Goal: Task Accomplishment & Management: Complete application form

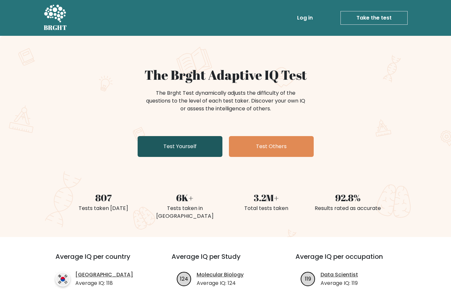
click at [196, 143] on link "Test Yourself" at bounding box center [180, 146] width 85 height 21
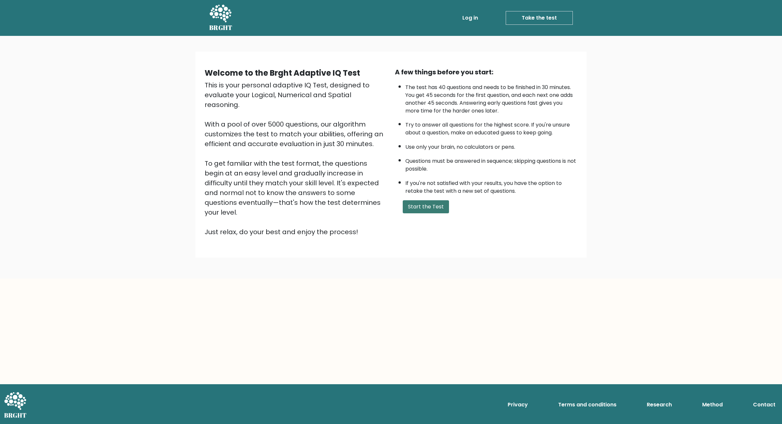
click at [419, 213] on button "Start the Test" at bounding box center [426, 206] width 46 height 13
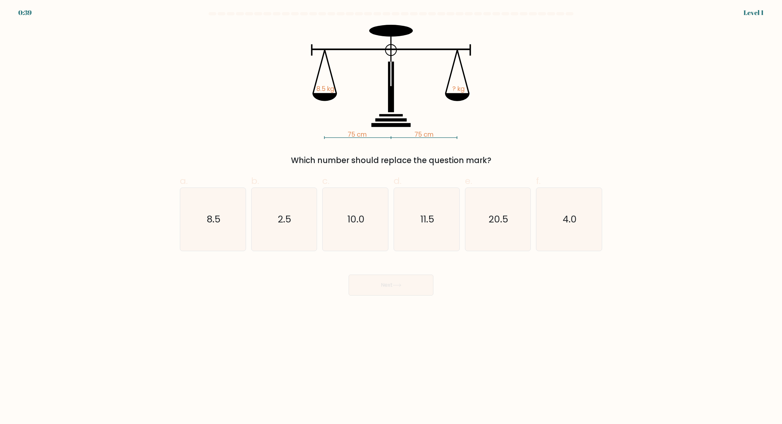
click at [210, 230] on icon "8.5" at bounding box center [213, 219] width 63 height 63
click at [391, 216] on input "a. 8.5" at bounding box center [391, 214] width 0 height 4
radio input "true"
click at [400, 291] on button "Next" at bounding box center [391, 284] width 85 height 21
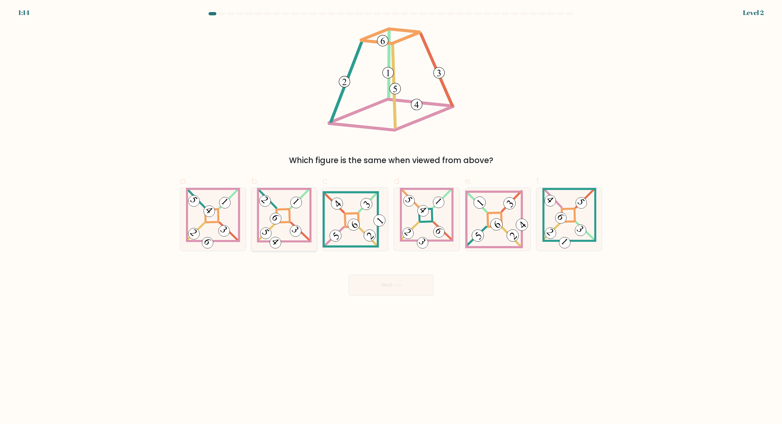
click at [290, 229] on icon at bounding box center [284, 219] width 55 height 63
click at [391, 216] on input "b." at bounding box center [391, 214] width 0 height 4
radio input "true"
click at [387, 284] on button "Next" at bounding box center [391, 284] width 85 height 21
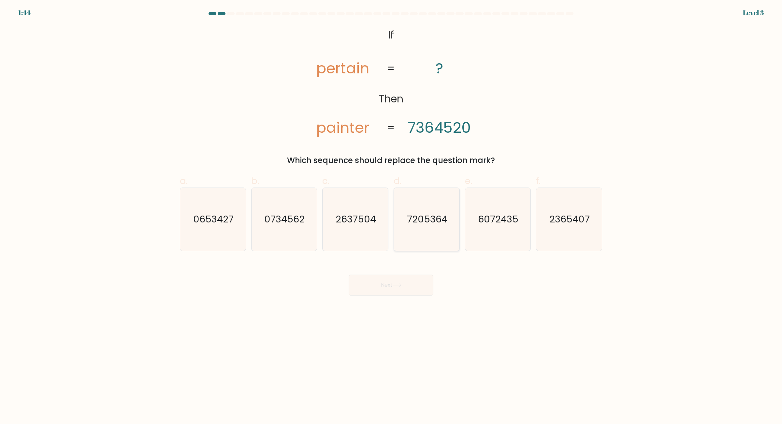
click at [403, 233] on icon "7205364" at bounding box center [426, 219] width 63 height 63
click at [391, 216] on input "d. 7205364" at bounding box center [391, 214] width 0 height 4
radio input "true"
click at [389, 283] on button "Next" at bounding box center [391, 284] width 85 height 21
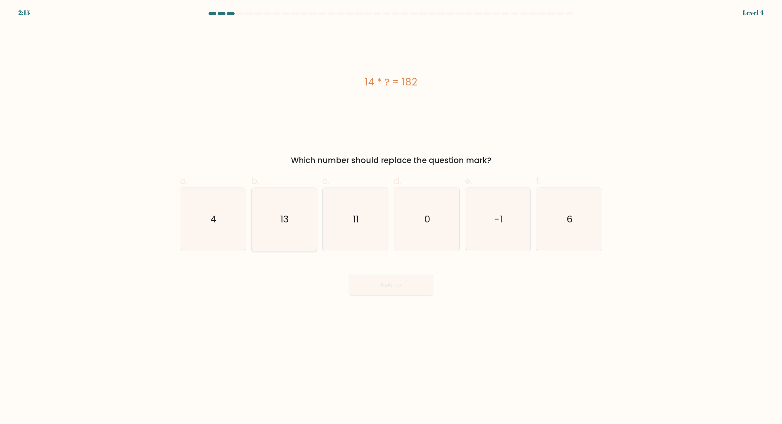
click at [278, 232] on icon "13" at bounding box center [284, 219] width 63 height 63
click at [391, 216] on input "b. 13" at bounding box center [391, 214] width 0 height 4
radio input "true"
click at [376, 287] on button "Next" at bounding box center [391, 284] width 85 height 21
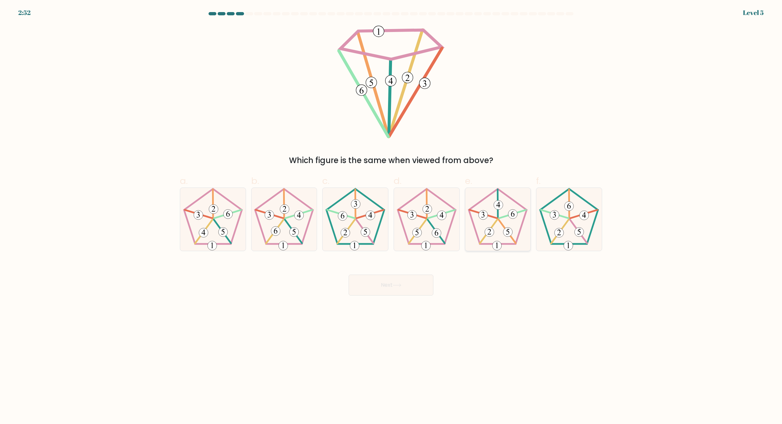
click at [495, 240] on icon at bounding box center [497, 219] width 63 height 63
click at [391, 216] on input "e." at bounding box center [391, 214] width 0 height 4
radio input "true"
click at [397, 282] on button "Next" at bounding box center [391, 284] width 85 height 21
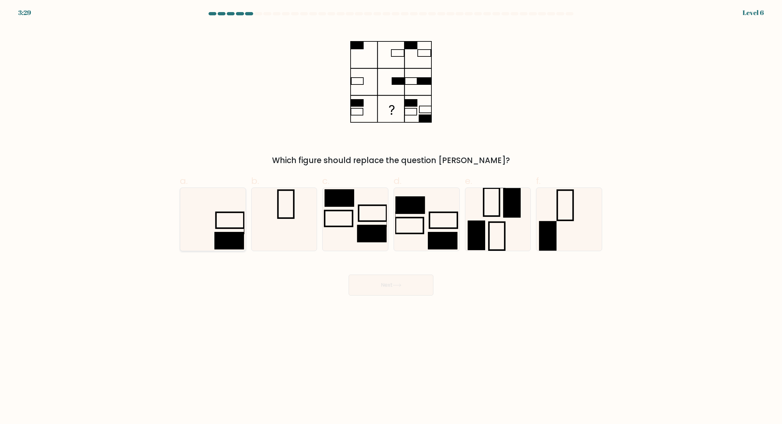
click at [213, 218] on icon at bounding box center [213, 219] width 63 height 63
click at [391, 216] on input "a." at bounding box center [391, 214] width 0 height 4
radio input "true"
click at [406, 290] on button "Next" at bounding box center [391, 284] width 85 height 21
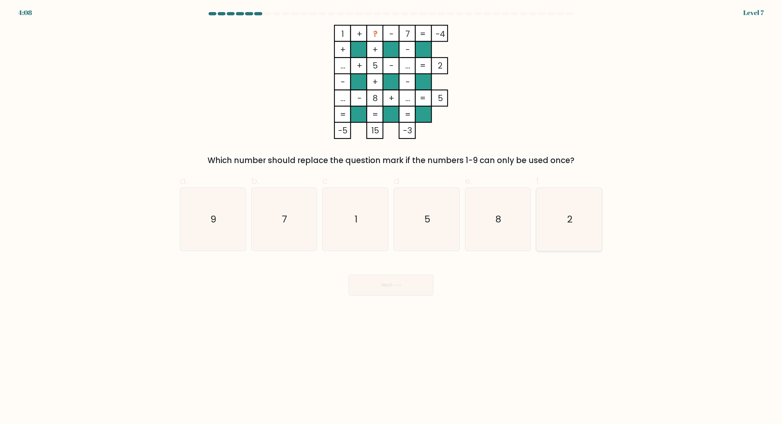
click at [557, 239] on icon "2" at bounding box center [569, 219] width 63 height 63
click at [391, 216] on input "f. 2" at bounding box center [391, 214] width 0 height 4
radio input "true"
click at [416, 285] on button "Next" at bounding box center [391, 284] width 85 height 21
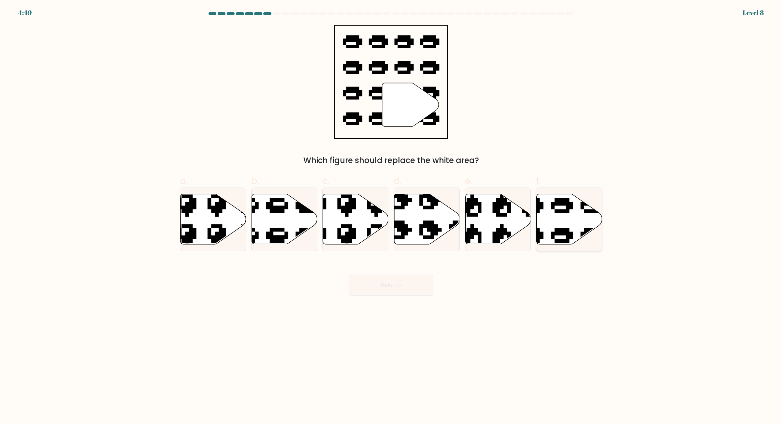
click at [574, 212] on icon at bounding box center [569, 219] width 65 height 50
click at [391, 212] on input "f." at bounding box center [391, 214] width 0 height 4
radio input "true"
click at [395, 284] on icon at bounding box center [397, 285] width 9 height 4
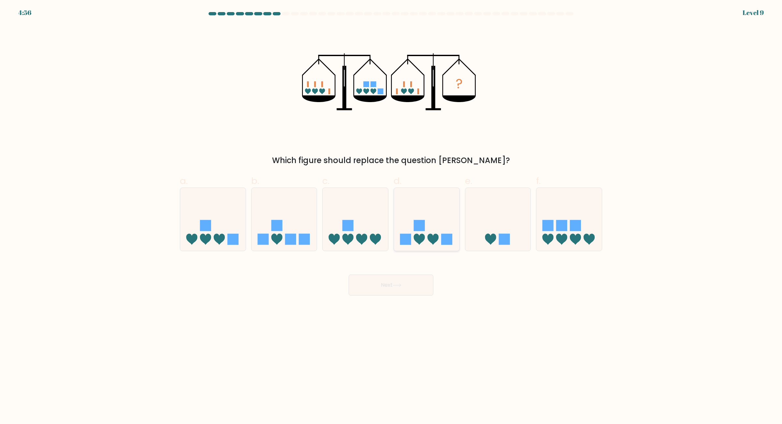
click at [411, 214] on icon at bounding box center [426, 219] width 65 height 54
click at [391, 214] on input "d." at bounding box center [391, 214] width 0 height 4
radio input "true"
click at [401, 285] on icon at bounding box center [397, 285] width 8 height 3
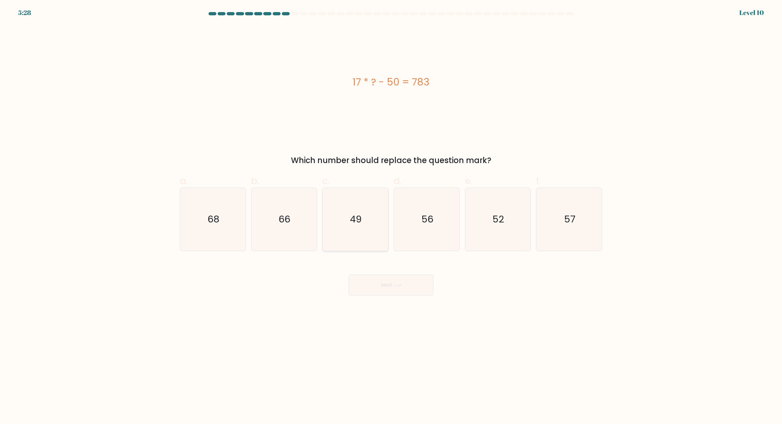
click at [348, 225] on icon "49" at bounding box center [355, 219] width 63 height 63
click at [391, 216] on input "c. 49" at bounding box center [391, 214] width 0 height 4
radio input "true"
click at [389, 285] on button "Next" at bounding box center [391, 284] width 85 height 21
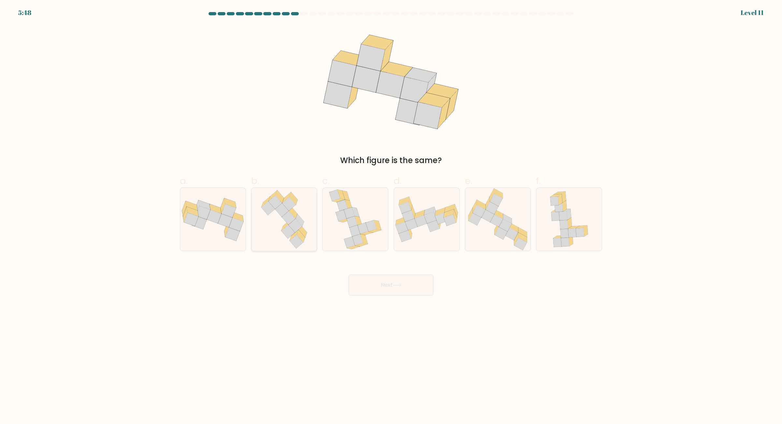
click at [298, 240] on icon at bounding box center [297, 242] width 14 height 14
click at [391, 216] on input "b." at bounding box center [391, 214] width 0 height 4
radio input "true"
click at [384, 288] on button "Next" at bounding box center [391, 284] width 85 height 21
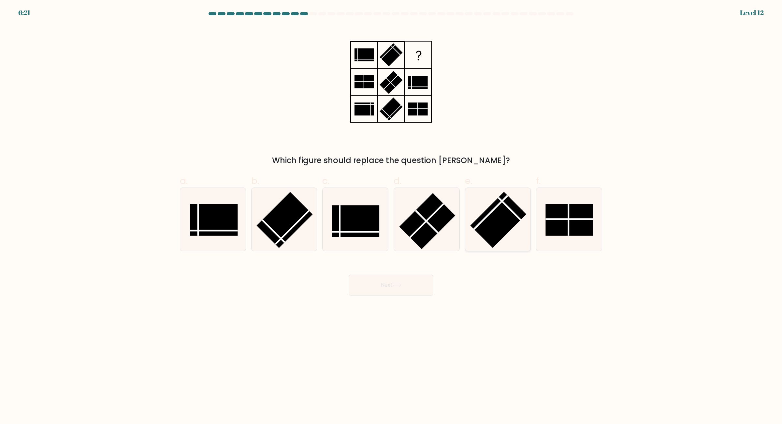
click at [500, 244] on icon at bounding box center [497, 219] width 63 height 63
click at [391, 216] on input "e." at bounding box center [391, 214] width 0 height 4
radio input "true"
click at [340, 233] on line at bounding box center [340, 221] width 0 height 32
click at [391, 216] on input "c." at bounding box center [391, 214] width 0 height 4
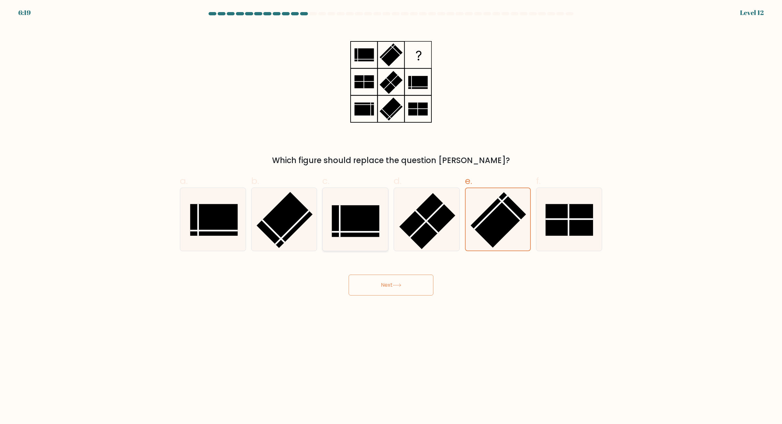
radio input "true"
click at [197, 224] on rect at bounding box center [214, 220] width 48 height 32
click at [391, 216] on input "a." at bounding box center [391, 214] width 0 height 4
radio input "true"
click at [339, 239] on icon at bounding box center [355, 219] width 63 height 63
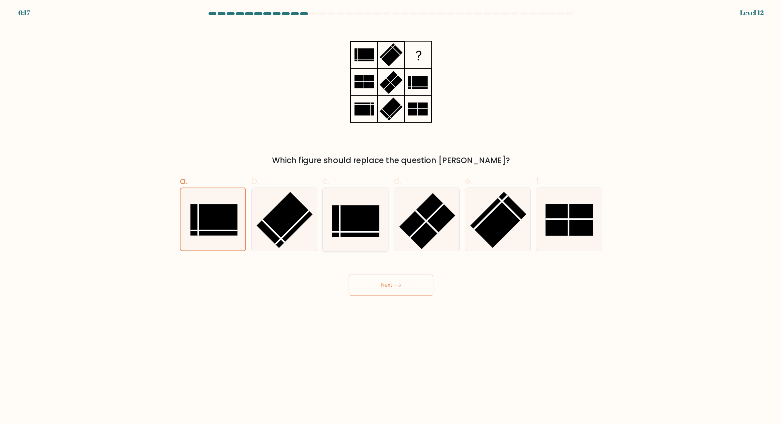
click at [391, 216] on input "c." at bounding box center [391, 214] width 0 height 4
radio input "true"
click at [382, 281] on button "Next" at bounding box center [391, 284] width 85 height 21
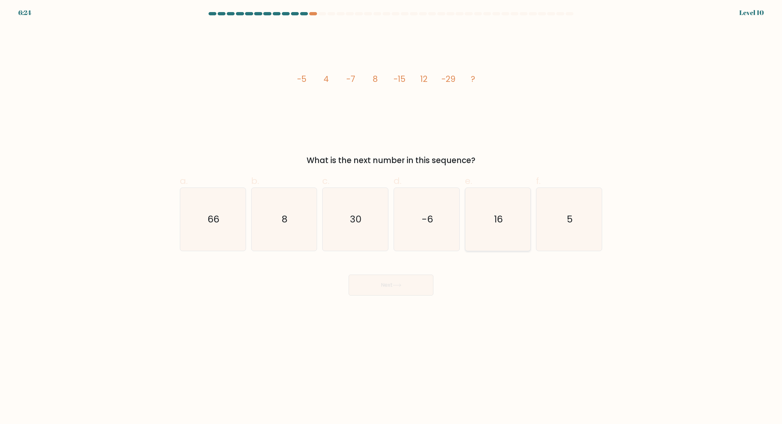
click at [477, 242] on icon "16" at bounding box center [497, 219] width 63 height 63
click at [391, 216] on input "e. 16" at bounding box center [391, 214] width 0 height 4
radio input "true"
click at [418, 282] on button "Next" at bounding box center [391, 284] width 85 height 21
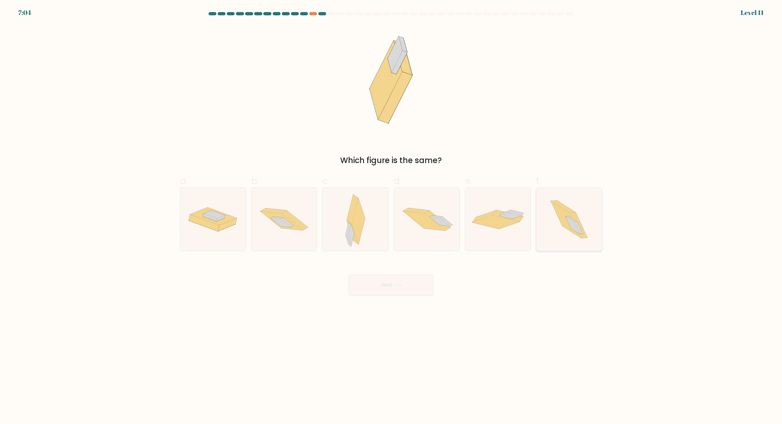
click at [551, 243] on icon at bounding box center [569, 219] width 56 height 63
click at [391, 216] on input "f." at bounding box center [391, 214] width 0 height 4
radio input "true"
click at [420, 290] on button "Next" at bounding box center [391, 284] width 85 height 21
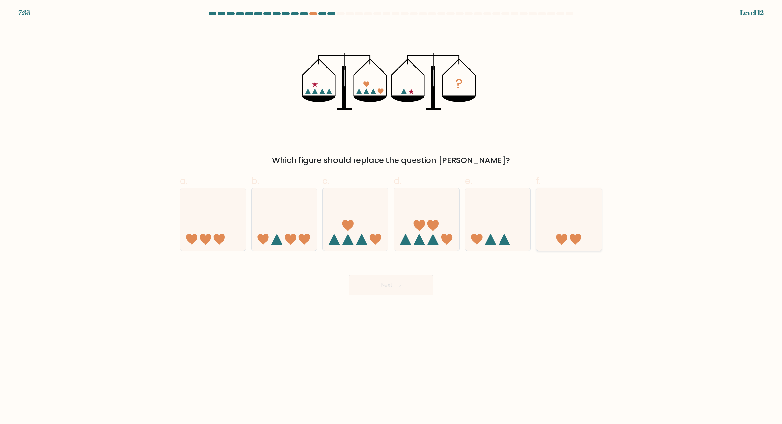
click at [566, 214] on icon at bounding box center [568, 219] width 65 height 54
click at [391, 214] on input "f." at bounding box center [391, 214] width 0 height 4
radio input "true"
click at [417, 288] on button "Next" at bounding box center [391, 284] width 85 height 21
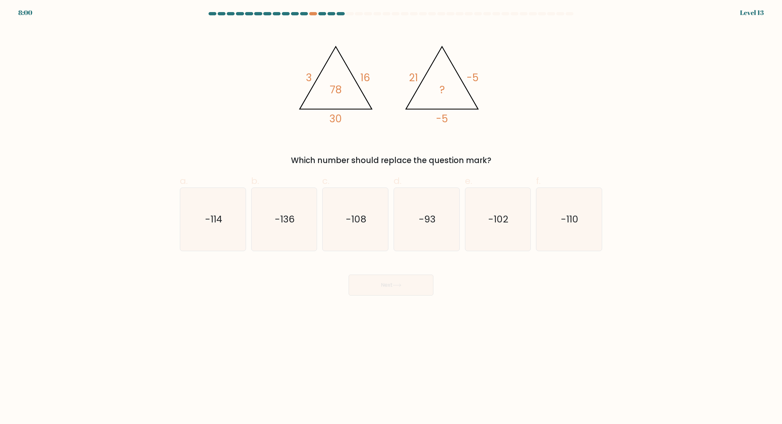
click at [564, 254] on form at bounding box center [391, 153] width 782 height 283
click at [564, 235] on icon "-110" at bounding box center [569, 219] width 63 height 63
click at [391, 216] on input "f. -110" at bounding box center [391, 214] width 0 height 4
radio input "true"
click at [433, 283] on div "Next" at bounding box center [391, 277] width 430 height 36
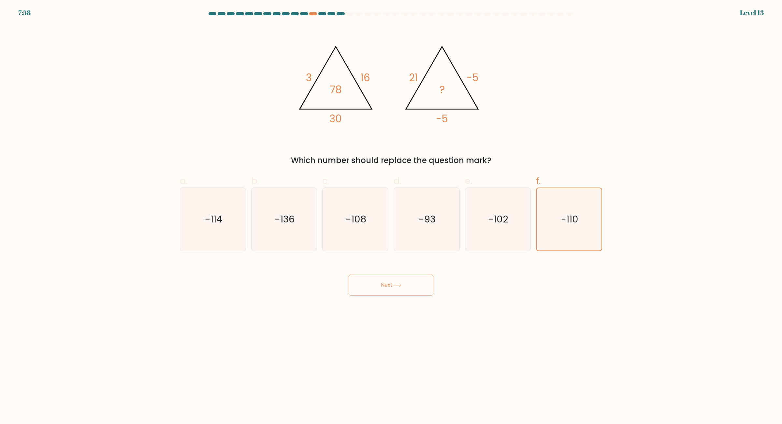
click at [423, 291] on button "Next" at bounding box center [391, 284] width 85 height 21
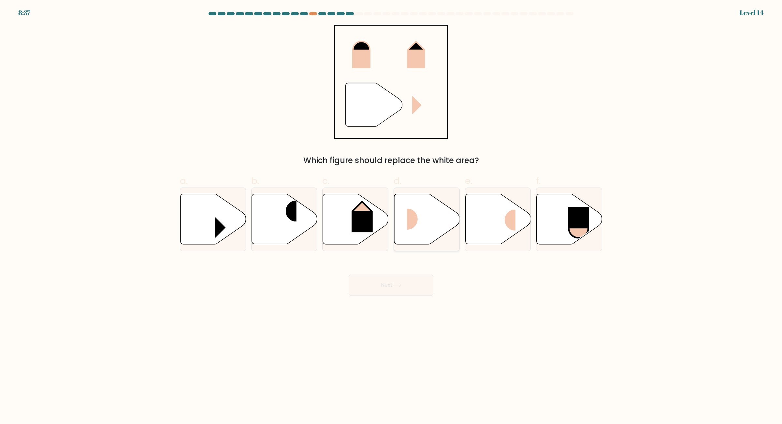
click at [426, 228] on icon at bounding box center [426, 219] width 65 height 50
click at [391, 216] on input "d." at bounding box center [391, 214] width 0 height 4
radio input "true"
click at [406, 279] on button "Next" at bounding box center [391, 284] width 85 height 21
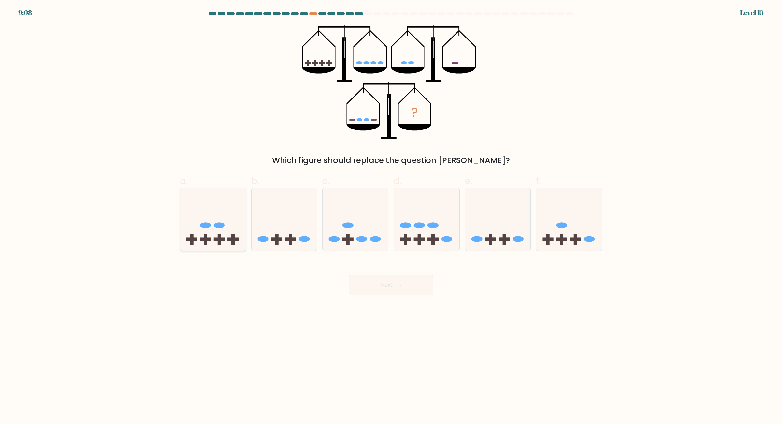
click at [198, 224] on icon at bounding box center [212, 219] width 65 height 54
click at [391, 216] on input "a." at bounding box center [391, 214] width 0 height 4
radio input "true"
click at [378, 280] on button "Next" at bounding box center [391, 284] width 85 height 21
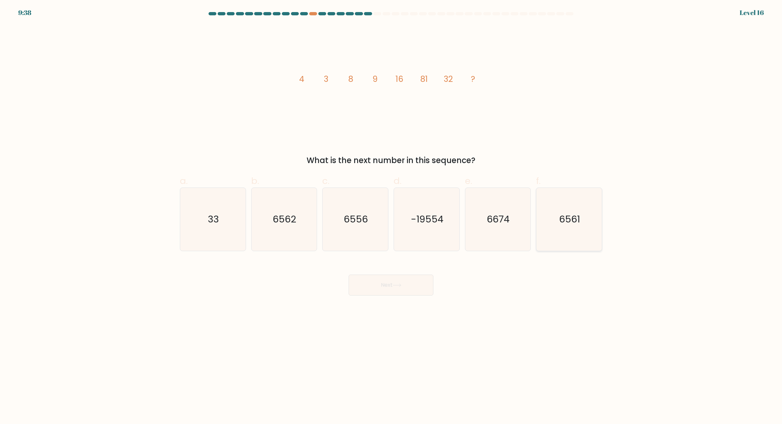
click at [553, 232] on icon "6561" at bounding box center [569, 219] width 63 height 63
click at [391, 216] on input "f. 6561" at bounding box center [391, 214] width 0 height 4
radio input "true"
click at [426, 285] on button "Next" at bounding box center [391, 284] width 85 height 21
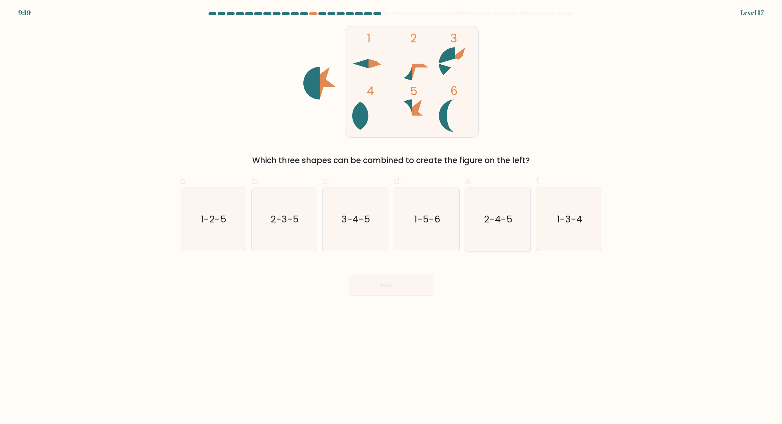
click at [483, 247] on icon "2-4-5" at bounding box center [497, 219] width 63 height 63
click at [391, 216] on input "e. 2-4-5" at bounding box center [391, 214] width 0 height 4
radio input "true"
click at [413, 279] on button "Next" at bounding box center [391, 284] width 85 height 21
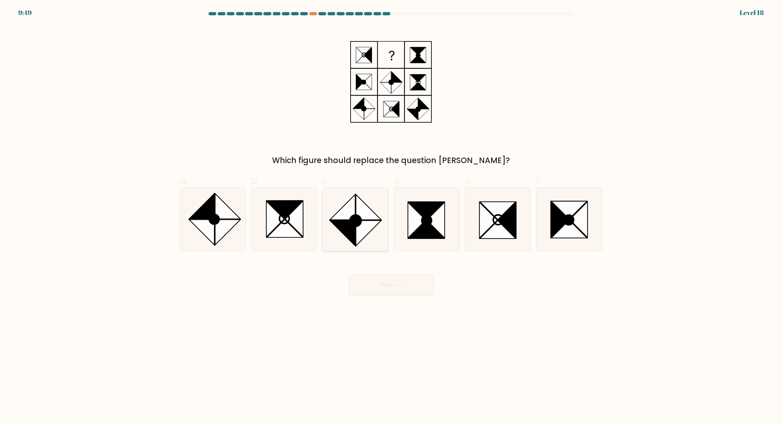
click at [344, 247] on icon at bounding box center [355, 219] width 63 height 63
click at [391, 216] on input "c." at bounding box center [391, 214] width 0 height 4
radio input "true"
click at [380, 283] on button "Next" at bounding box center [391, 284] width 85 height 21
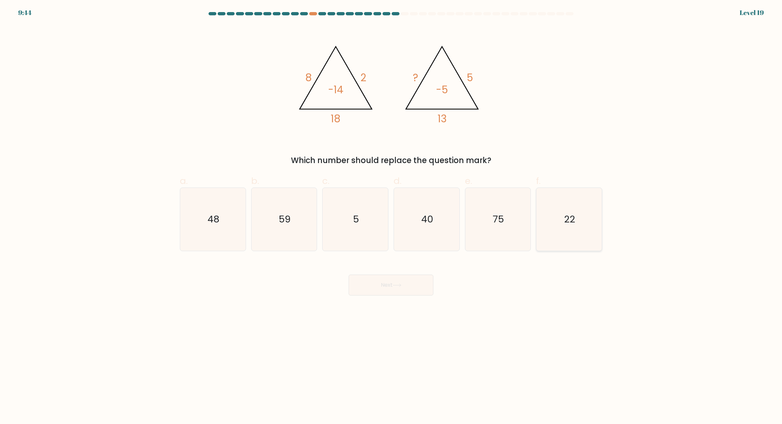
click at [583, 229] on icon "22" at bounding box center [569, 219] width 63 height 63
click at [391, 216] on input "f. 22" at bounding box center [391, 214] width 0 height 4
radio input "true"
click at [375, 274] on div "Next" at bounding box center [391, 277] width 430 height 36
click at [385, 287] on button "Next" at bounding box center [391, 284] width 85 height 21
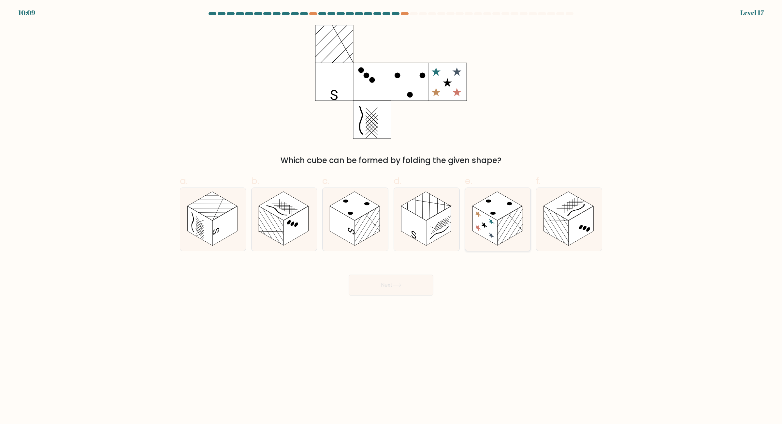
click at [508, 237] on rect at bounding box center [509, 225] width 25 height 39
click at [391, 216] on input "e." at bounding box center [391, 214] width 0 height 4
radio input "true"
click at [418, 291] on button "Next" at bounding box center [391, 284] width 85 height 21
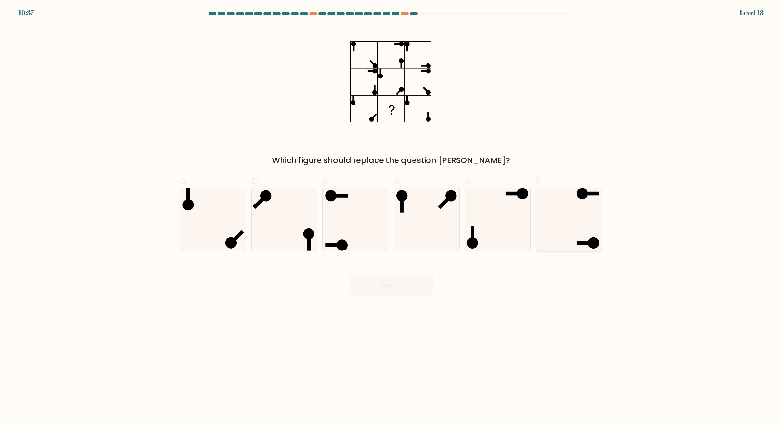
click at [589, 200] on icon at bounding box center [569, 219] width 63 height 63
click at [391, 212] on input "f." at bounding box center [391, 214] width 0 height 4
radio input "true"
click at [414, 296] on body "10:36 Level 18" at bounding box center [391, 212] width 782 height 424
click at [411, 289] on button "Next" at bounding box center [391, 284] width 85 height 21
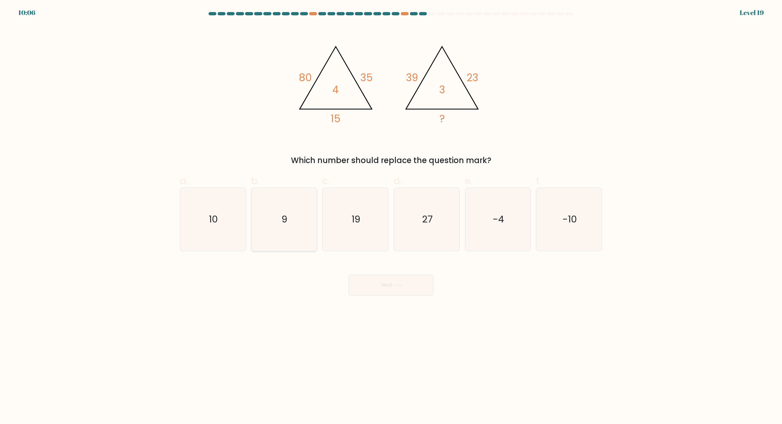
click at [281, 212] on icon "9" at bounding box center [284, 219] width 63 height 63
click at [391, 212] on input "b. 9" at bounding box center [391, 214] width 0 height 4
radio input "true"
click at [378, 293] on button "Next" at bounding box center [391, 284] width 85 height 21
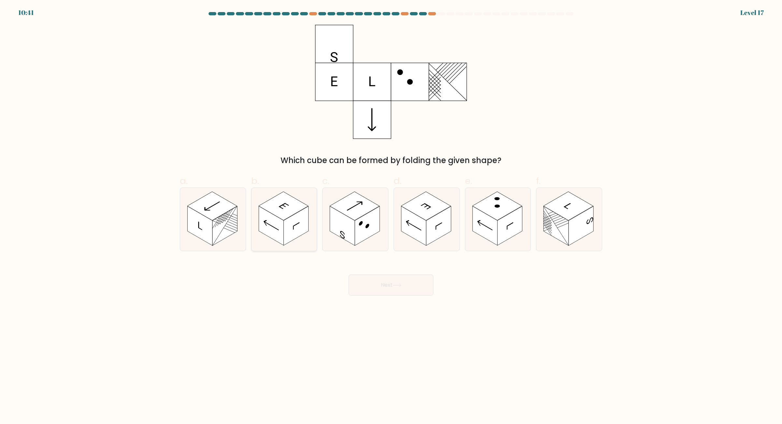
click at [301, 239] on icon at bounding box center [284, 219] width 65 height 63
click at [391, 216] on input "b." at bounding box center [391, 214] width 0 height 4
radio input "true"
click at [426, 287] on button "Next" at bounding box center [391, 284] width 85 height 21
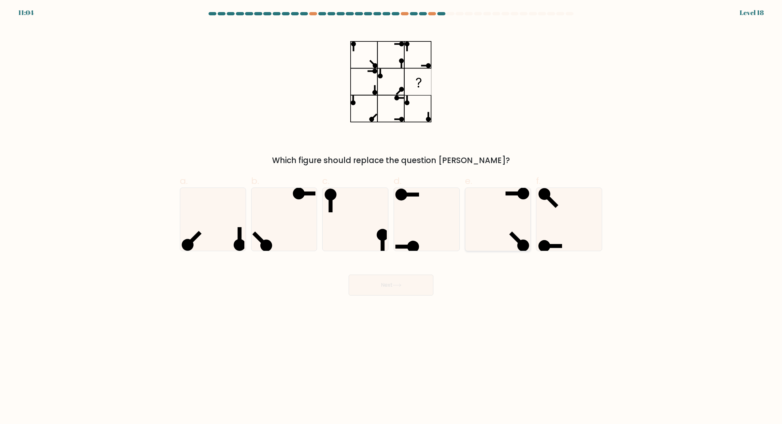
click at [495, 227] on icon at bounding box center [497, 219] width 63 height 63
click at [391, 216] on input "e." at bounding box center [391, 214] width 0 height 4
radio input "true"
click at [425, 287] on button "Next" at bounding box center [391, 284] width 85 height 21
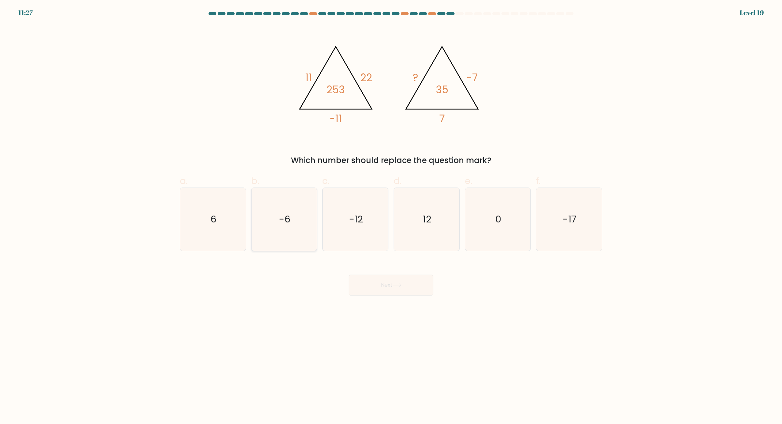
click at [294, 221] on icon "-6" at bounding box center [284, 219] width 63 height 63
click at [391, 216] on input "b. -6" at bounding box center [391, 214] width 0 height 4
radio input "true"
click at [392, 281] on button "Next" at bounding box center [391, 284] width 85 height 21
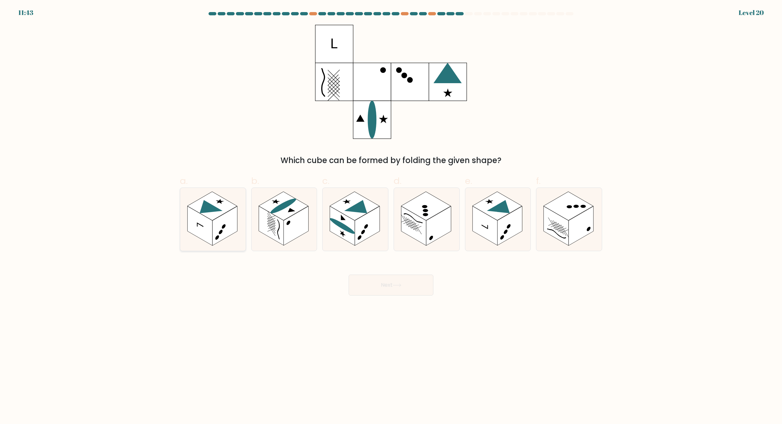
click at [244, 222] on div at bounding box center [213, 219] width 66 height 64
click at [391, 216] on input "a." at bounding box center [391, 214] width 0 height 4
radio input "true"
click at [370, 284] on button "Next" at bounding box center [391, 284] width 85 height 21
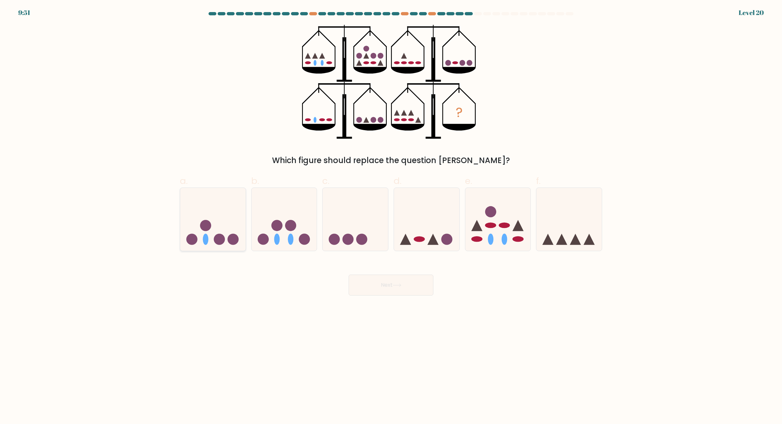
drag, startPoint x: 188, startPoint y: 226, endPoint x: 196, endPoint y: 231, distance: 9.1
click at [188, 226] on icon at bounding box center [212, 219] width 65 height 54
click at [391, 216] on input "a." at bounding box center [391, 214] width 0 height 4
radio input "true"
click at [405, 289] on button "Next" at bounding box center [391, 284] width 85 height 21
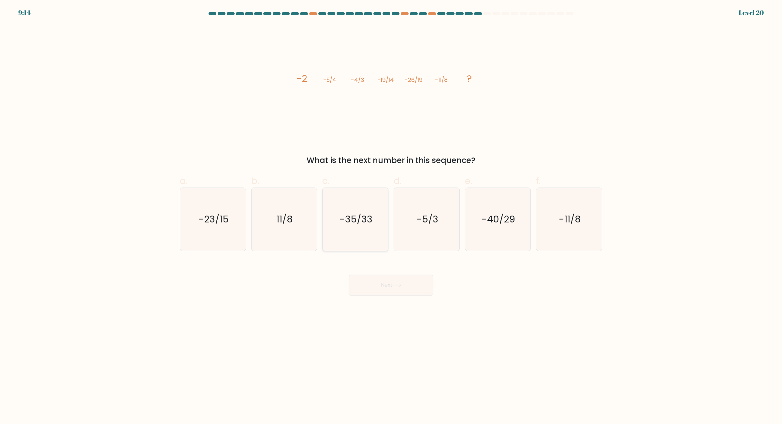
click at [326, 217] on icon "-35/33" at bounding box center [355, 219] width 63 height 63
click at [391, 216] on input "c. -35/33" at bounding box center [391, 214] width 0 height 4
radio input "true"
click at [385, 279] on button "Next" at bounding box center [391, 284] width 85 height 21
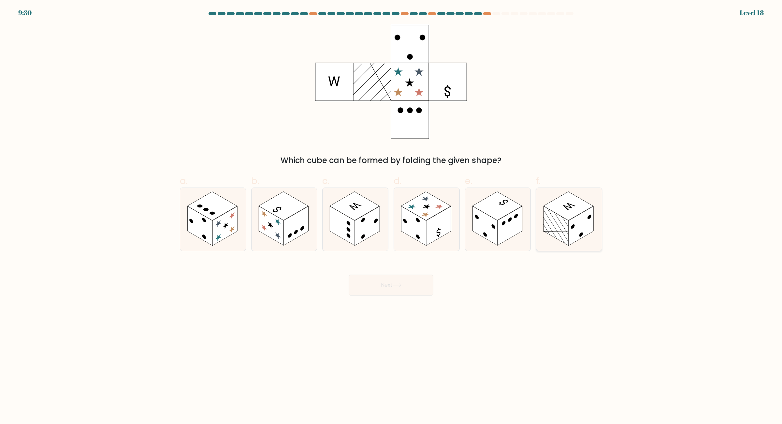
click at [559, 235] on rect at bounding box center [556, 225] width 25 height 39
click at [391, 216] on input "f." at bounding box center [391, 214] width 0 height 4
radio input "true"
click at [364, 290] on button "Next" at bounding box center [391, 284] width 85 height 21
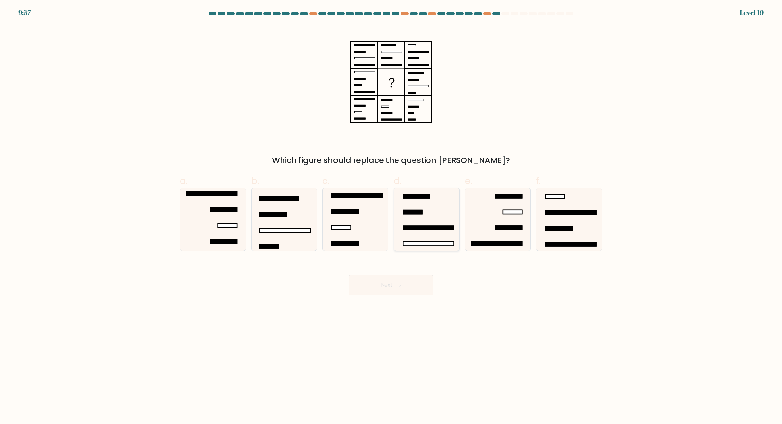
click at [417, 213] on rect at bounding box center [412, 212] width 19 height 4
click at [391, 213] on input "d." at bounding box center [391, 214] width 0 height 4
radio input "true"
click at [407, 287] on button "Next" at bounding box center [391, 284] width 85 height 21
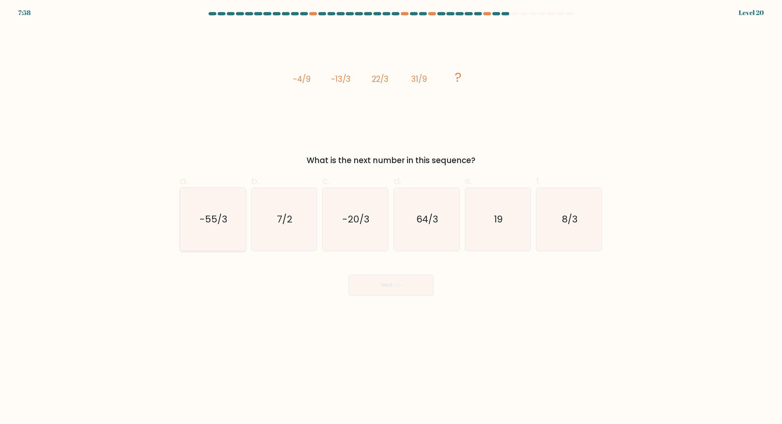
click at [237, 213] on icon "-55/3" at bounding box center [213, 219] width 63 height 63
click at [391, 213] on input "a. -55/3" at bounding box center [391, 214] width 0 height 4
radio input "true"
click at [369, 285] on button "Next" at bounding box center [391, 284] width 85 height 21
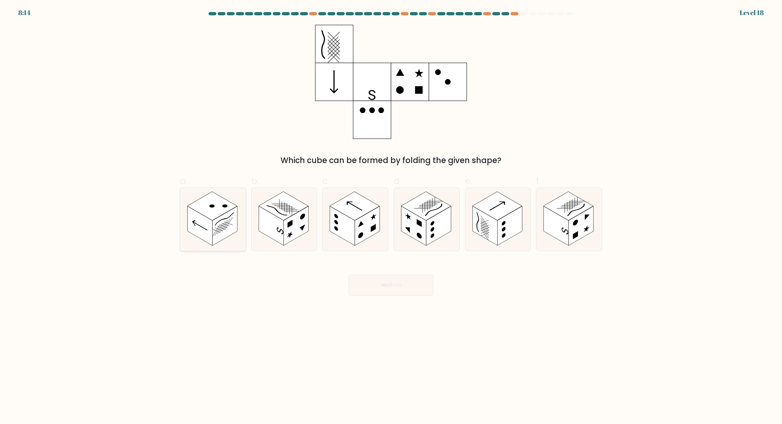
click at [223, 228] on rect at bounding box center [224, 225] width 25 height 39
click at [391, 216] on input "a." at bounding box center [391, 214] width 0 height 4
radio input "true"
click at [414, 300] on body "8:14 Level 18" at bounding box center [391, 212] width 782 height 424
click at [404, 289] on button "Next" at bounding box center [391, 284] width 85 height 21
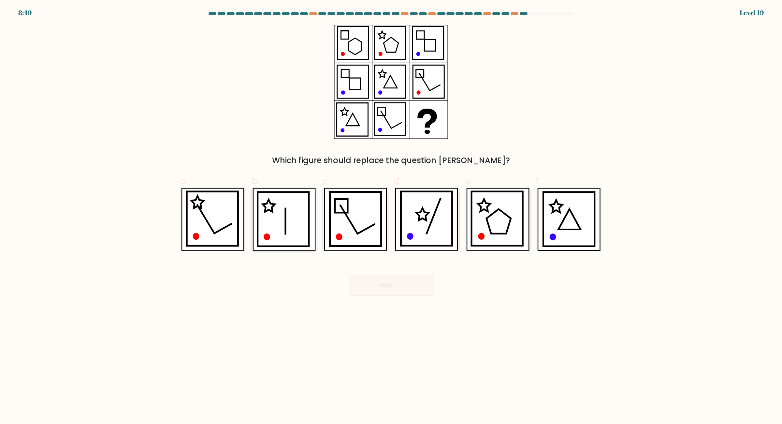
click at [299, 229] on icon at bounding box center [283, 219] width 51 height 54
click at [391, 216] on input "b." at bounding box center [391, 214] width 0 height 4
radio input "true"
click at [259, 210] on icon at bounding box center [283, 219] width 51 height 54
click at [391, 212] on input "b." at bounding box center [391, 214] width 0 height 4
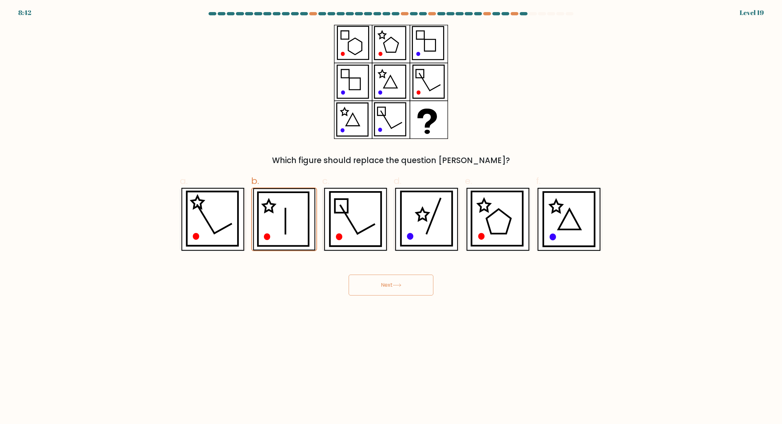
click at [369, 279] on button "Next" at bounding box center [391, 284] width 85 height 21
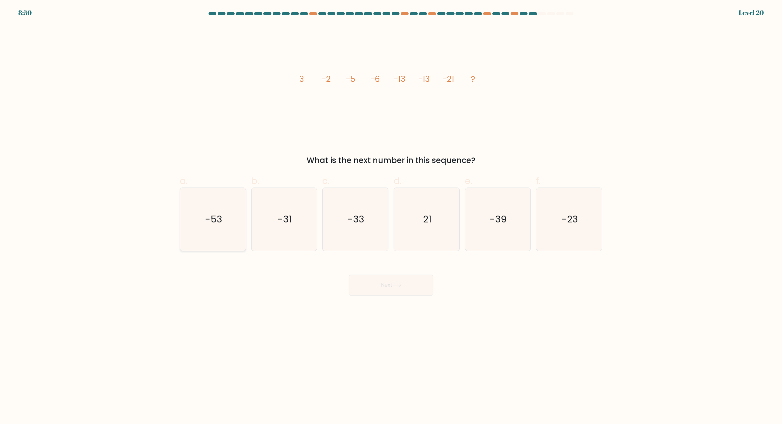
click at [246, 208] on div "a. -53" at bounding box center [212, 212] width 71 height 77
click at [287, 224] on icon "-31" at bounding box center [284, 219] width 63 height 63
click at [391, 216] on input "b. -31" at bounding box center [391, 214] width 0 height 4
radio input "true"
click at [399, 291] on button "Next" at bounding box center [391, 284] width 85 height 21
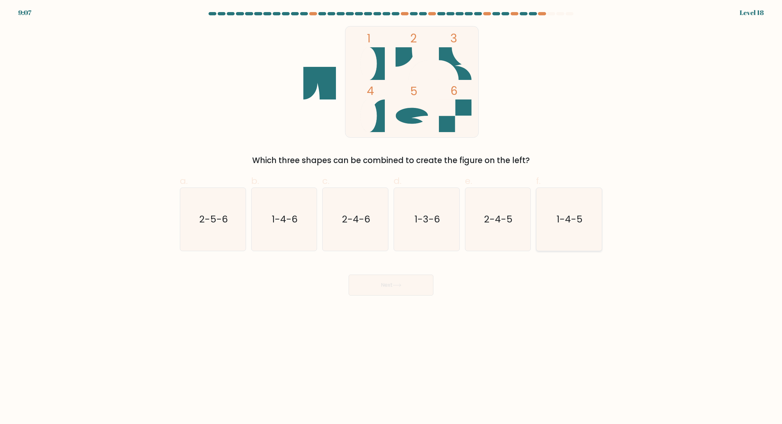
click at [558, 230] on icon "1-4-5" at bounding box center [569, 219] width 63 height 63
click at [391, 216] on input "f. 1-4-5" at bounding box center [391, 214] width 0 height 4
radio input "true"
click at [428, 285] on button "Next" at bounding box center [391, 284] width 85 height 21
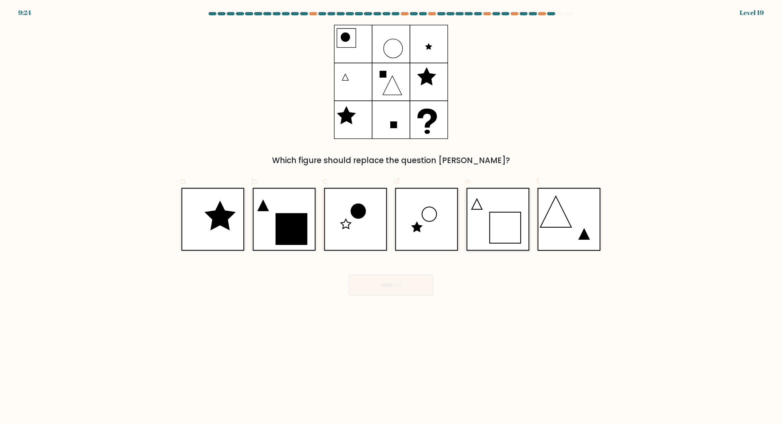
click at [499, 228] on icon at bounding box center [497, 219] width 63 height 63
click at [391, 216] on input "e." at bounding box center [391, 214] width 0 height 4
radio input "true"
click at [397, 288] on button "Next" at bounding box center [391, 284] width 85 height 21
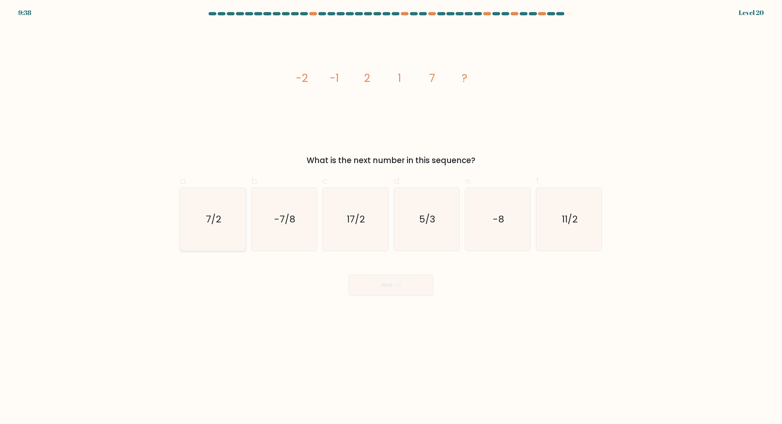
click at [222, 220] on icon "7/2" at bounding box center [213, 219] width 63 height 63
click at [391, 216] on input "a. 7/2" at bounding box center [391, 214] width 0 height 4
radio input "true"
click at [396, 295] on button "Next" at bounding box center [391, 284] width 85 height 21
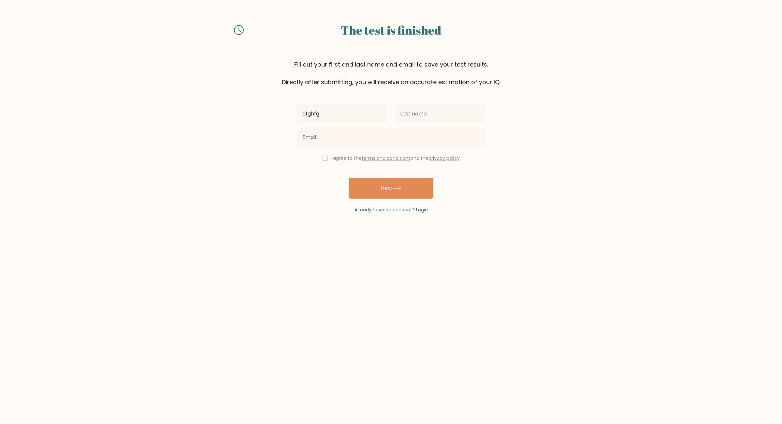
type input "dfghfg"
click at [438, 110] on input "h" at bounding box center [440, 114] width 90 height 18
type input "hfgh"
click at [425, 140] on input "email" at bounding box center [391, 137] width 188 height 18
type input "dfg@hj.ghj"
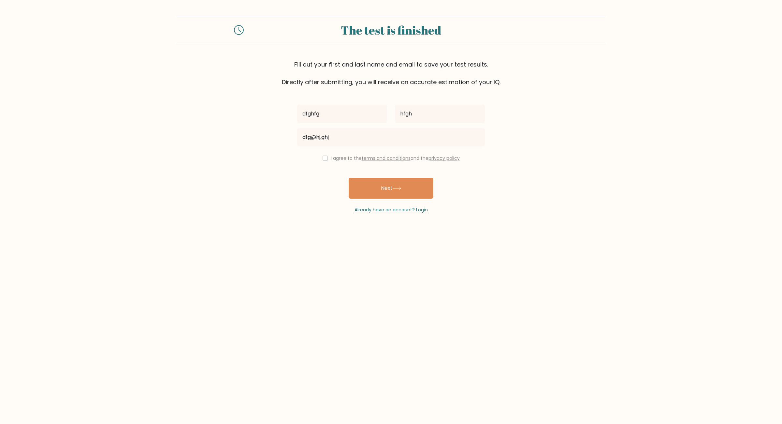
click at [343, 161] on label "I agree to the terms and conditions and the privacy policy" at bounding box center [395, 158] width 129 height 7
click at [379, 188] on button "Next" at bounding box center [391, 188] width 85 height 21
click at [339, 160] on label "I agree to the terms and conditions and the privacy policy" at bounding box center [395, 158] width 129 height 7
click at [323, 161] on input "checkbox" at bounding box center [325, 157] width 5 height 5
checkbox input "true"
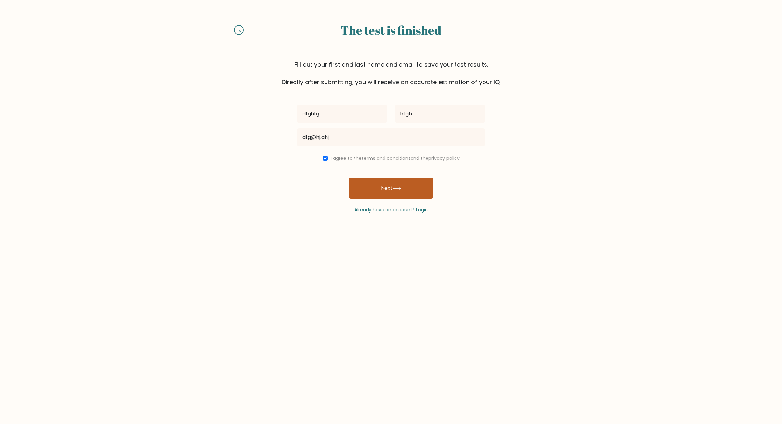
click at [371, 193] on button "Next" at bounding box center [391, 188] width 85 height 21
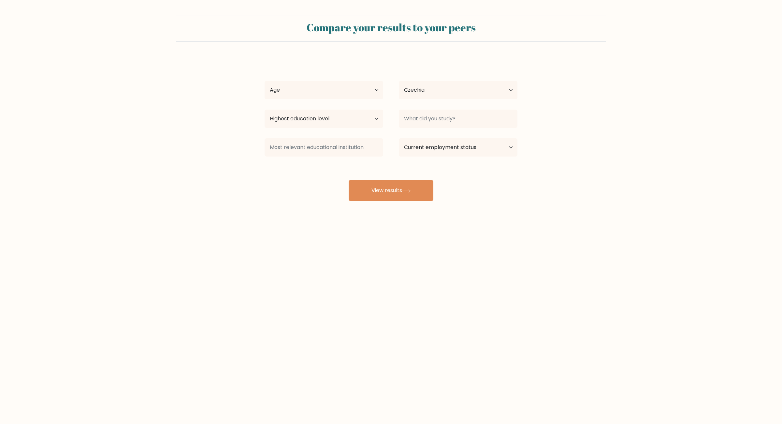
select select "CZ"
click at [265, 81] on select "Age Under 18 years old 18-24 years old 25-34 years old 35-44 years old 45-54 ye…" at bounding box center [324, 90] width 119 height 18
click option "35-44 years old" at bounding box center [0, 0] width 0 height 0
click at [265, 81] on select "Age Under 18 years old 18-24 years old 25-34 years old 35-44 years old 45-54 ye…" at bounding box center [324, 90] width 119 height 18
select select "18_24"
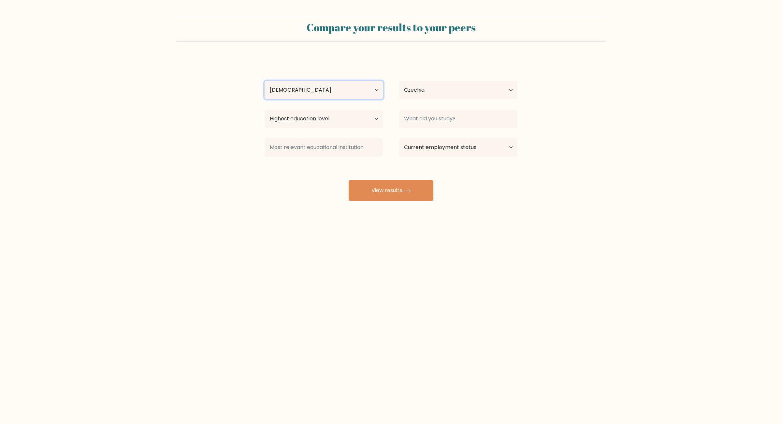
click option "18-24 years old" at bounding box center [0, 0] width 0 height 0
click at [421, 83] on select "Country Afghanistan Albania Algeria American Samoa Andorra Angola Anguilla Anta…" at bounding box center [458, 90] width 119 height 18
select select "BG"
click option "[GEOGRAPHIC_DATA]" at bounding box center [0, 0] width 0 height 0
click at [265, 109] on select "Highest education level No schooling Primary Lower Secondary Upper Secondary Oc…" at bounding box center [324, 118] width 119 height 18
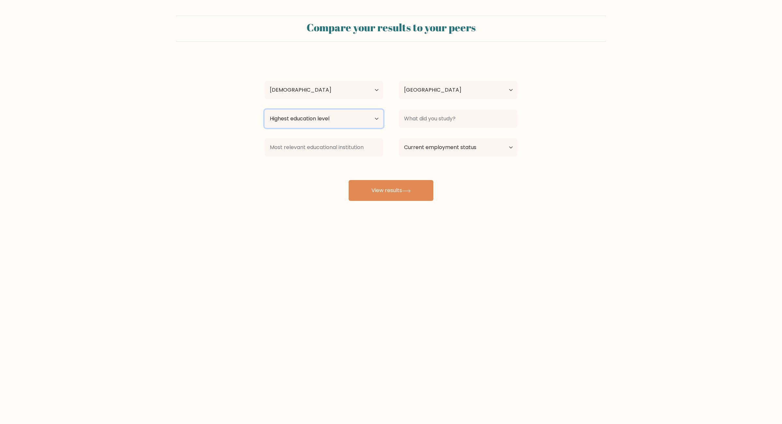
select select "upper_secondary"
click option "Upper Secondary" at bounding box center [0, 0] width 0 height 0
click at [441, 114] on input at bounding box center [458, 118] width 119 height 18
click at [392, 184] on button "View results" at bounding box center [391, 190] width 85 height 21
click at [468, 182] on div "dfghfg hfgh Age Under 18 years old 18-24 years old 25-34 years old 35-44 years …" at bounding box center [391, 128] width 261 height 143
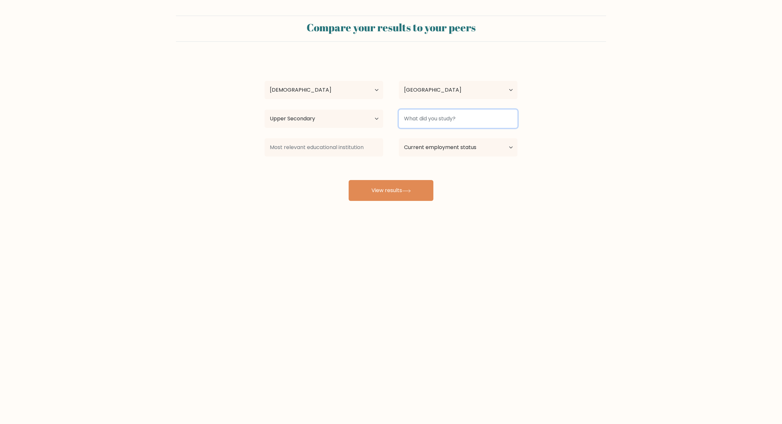
click at [446, 119] on input at bounding box center [458, 118] width 119 height 18
type input "cvbcvb"
click at [427, 186] on button "View results" at bounding box center [391, 190] width 85 height 21
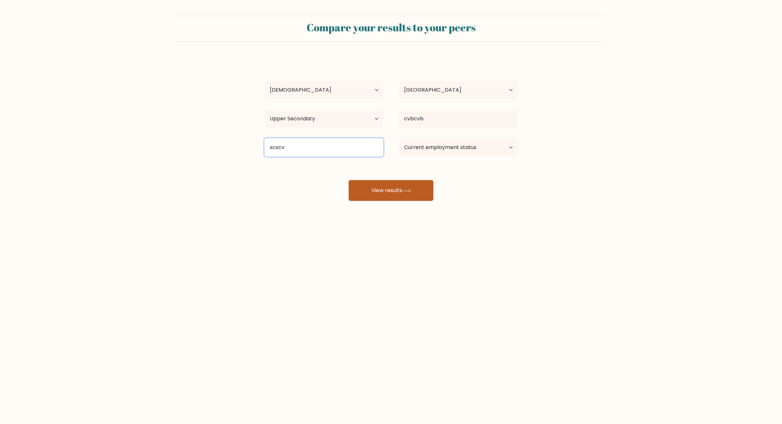
type input "xcxcv"
click at [384, 188] on button "View results" at bounding box center [391, 190] width 85 height 21
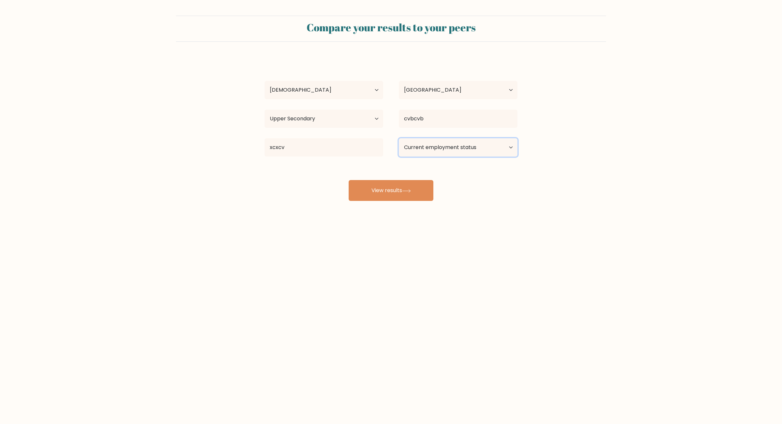
click at [399, 138] on select "Current employment status Employed Student Retired Other / prefer not to answer" at bounding box center [458, 147] width 119 height 18
select select "student"
click option "Student" at bounding box center [0, 0] width 0 height 0
click at [430, 186] on button "View results" at bounding box center [391, 190] width 85 height 21
